Goal: Task Accomplishment & Management: Complete application form

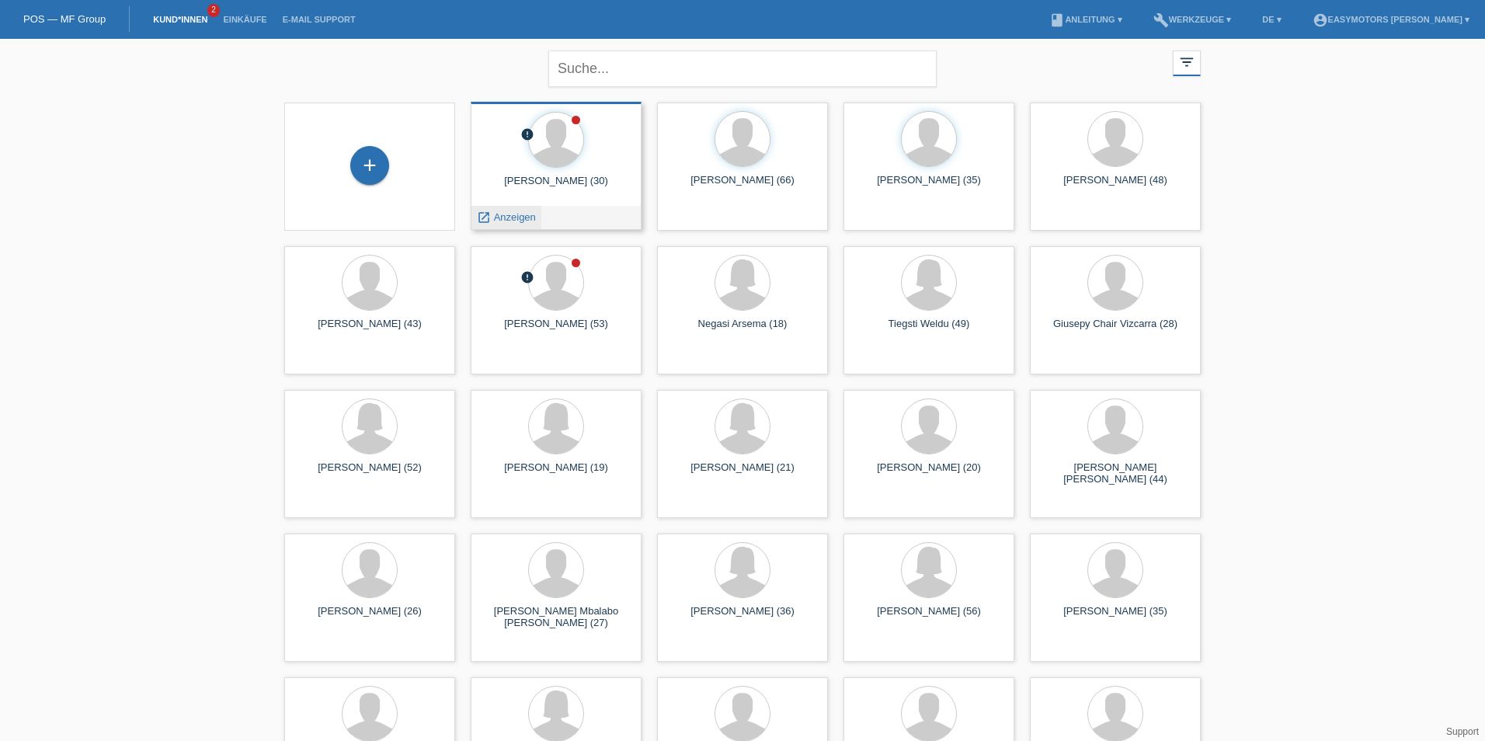
click at [519, 212] on span "Anzeigen" at bounding box center [515, 217] width 42 height 12
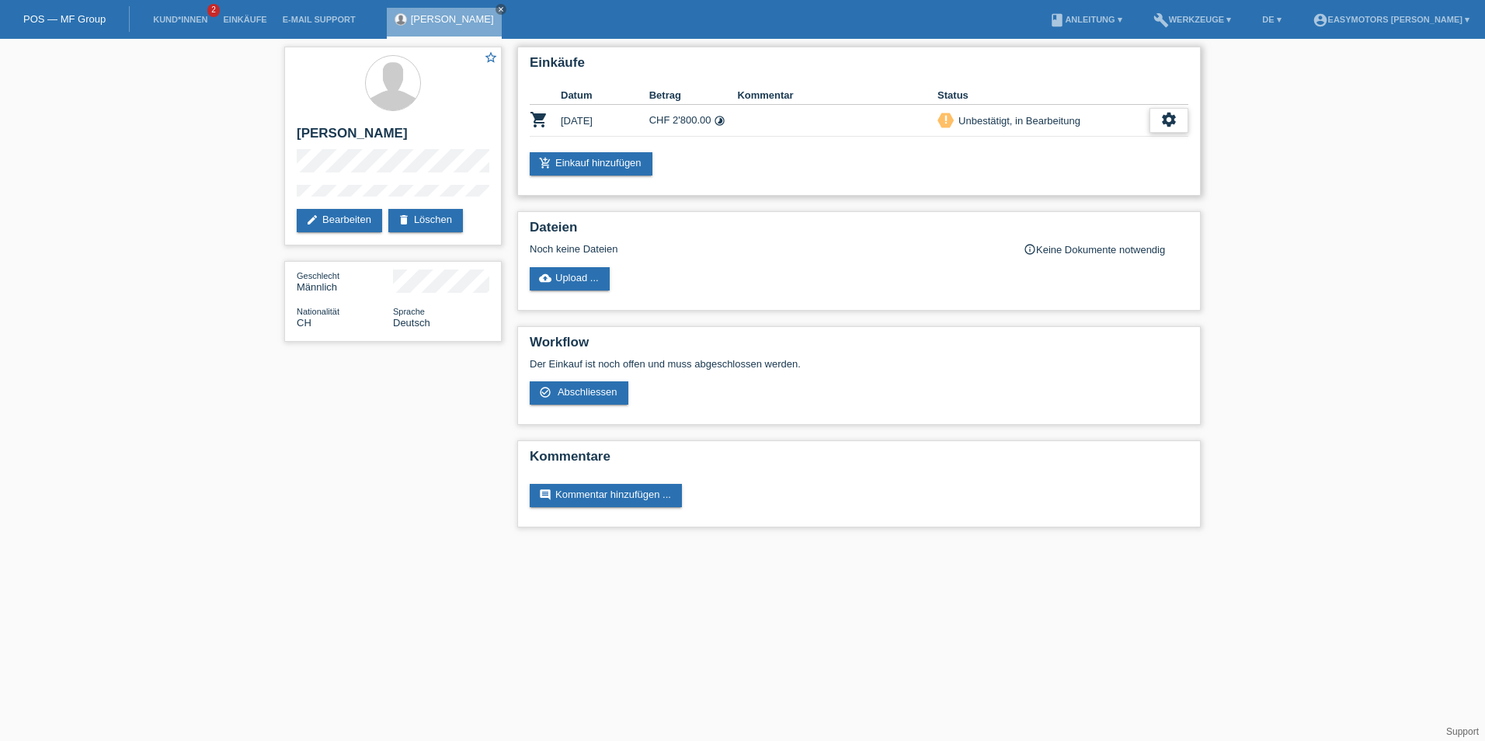
click at [1159, 129] on div "settings" at bounding box center [1168, 120] width 39 height 25
click at [1078, 200] on div "check_circle_outline Abschliessen" at bounding box center [1089, 191] width 196 height 23
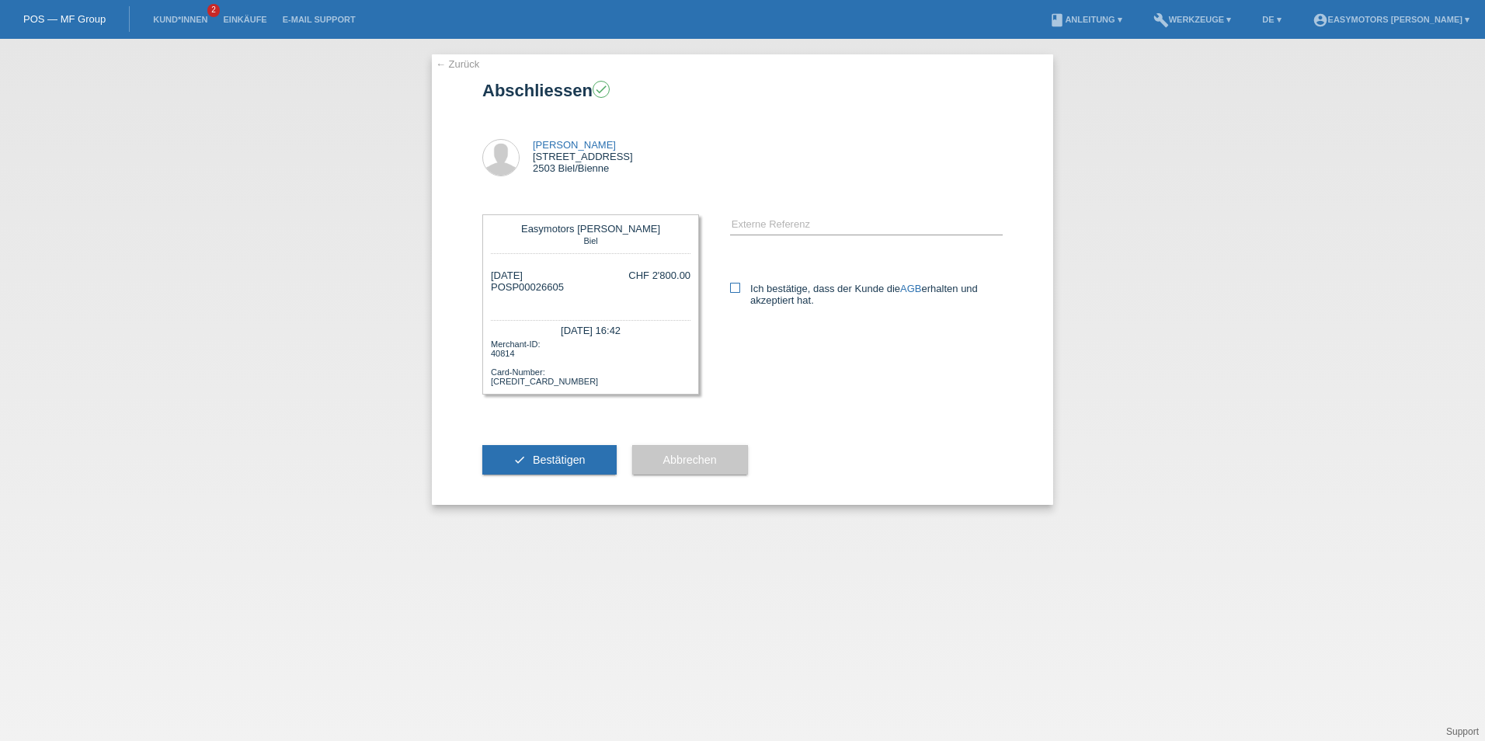
click at [738, 291] on icon at bounding box center [735, 288] width 10 height 10
click at [738, 291] on input "Ich bestätige, dass der Kunde die AGB erhalten und akzeptiert hat." at bounding box center [735, 288] width 10 height 10
checkbox input "true"
click at [549, 472] on button "check Bestätigen" at bounding box center [549, 460] width 134 height 30
